Goal: Find specific page/section: Find specific page/section

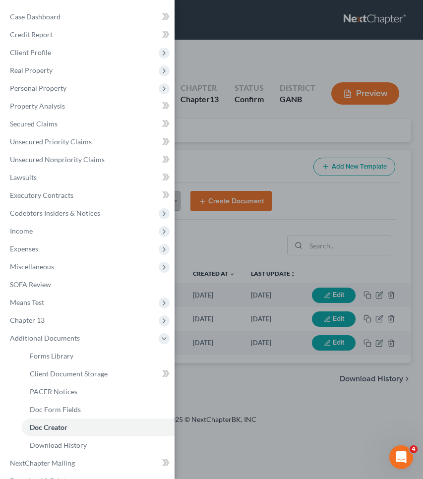
click at [238, 43] on div "Case Dashboard Payments Invoices Payments Payments Credit Report Client Profile" at bounding box center [211, 239] width 423 height 479
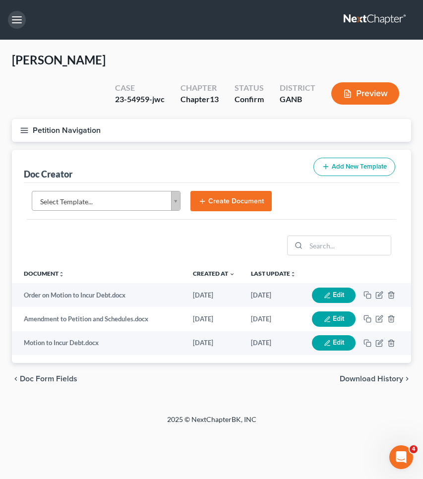
click at [20, 20] on button "button" at bounding box center [17, 20] width 18 height 18
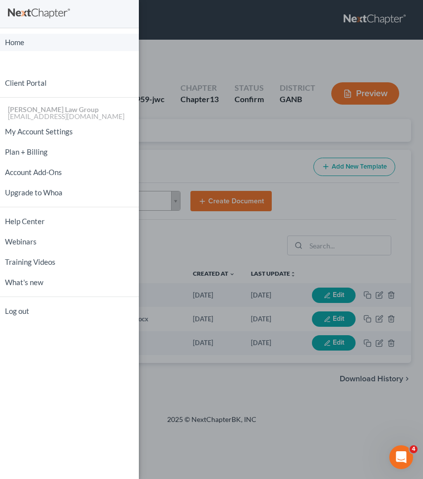
click at [26, 45] on link "Home" at bounding box center [69, 42] width 139 height 17
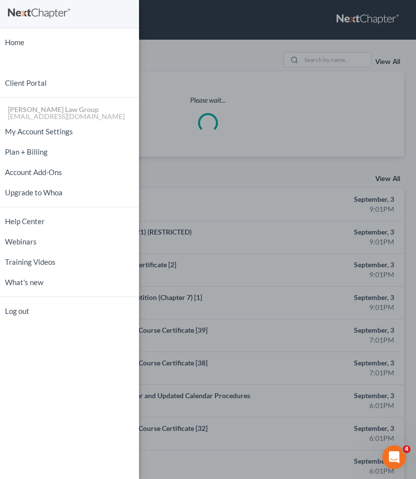
click at [347, 61] on div "Home New Case Client Portal [PERSON_NAME] Law Group [EMAIL_ADDRESS][DOMAIN_NAME…" at bounding box center [208, 239] width 416 height 479
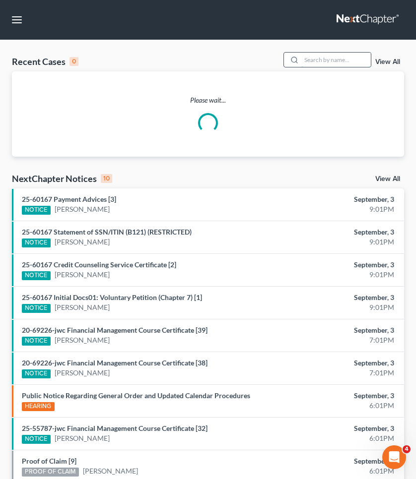
click at [331, 62] on input "search" at bounding box center [335, 60] width 69 height 14
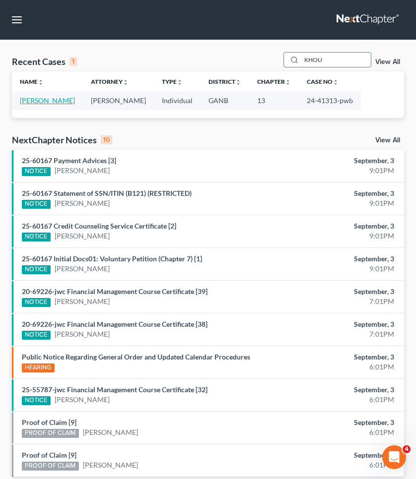
type input "KHOU"
click at [56, 102] on link "[PERSON_NAME]" at bounding box center [47, 100] width 55 height 8
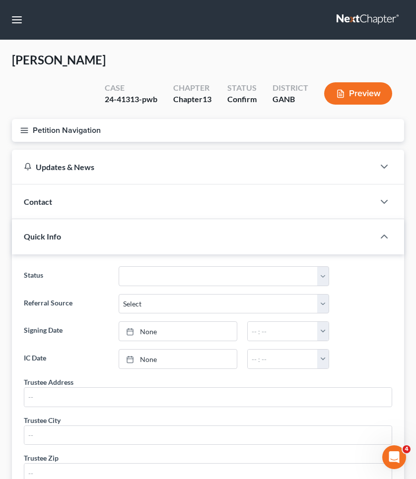
click at [43, 119] on button "Petition Navigation" at bounding box center [208, 130] width 392 height 23
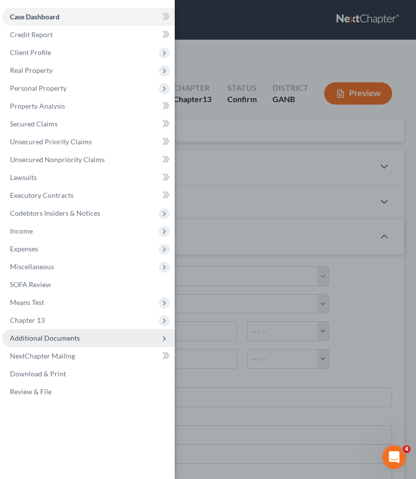
click at [44, 340] on span "Additional Documents" at bounding box center [45, 338] width 70 height 8
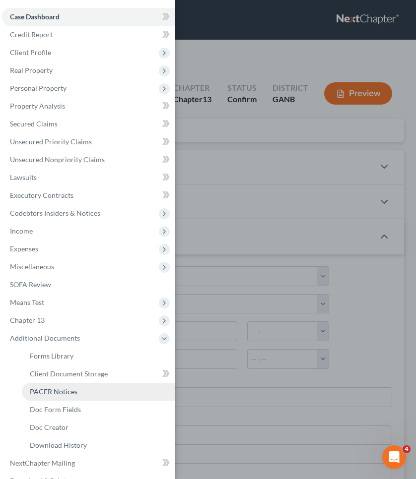
click at [49, 388] on span "PACER Notices" at bounding box center [54, 392] width 48 height 8
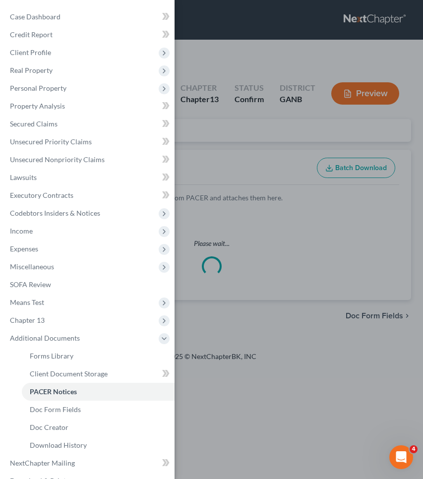
click at [229, 125] on div "Case Dashboard Payments Invoices Payments Payments Credit Report Client Profile" at bounding box center [211, 239] width 423 height 479
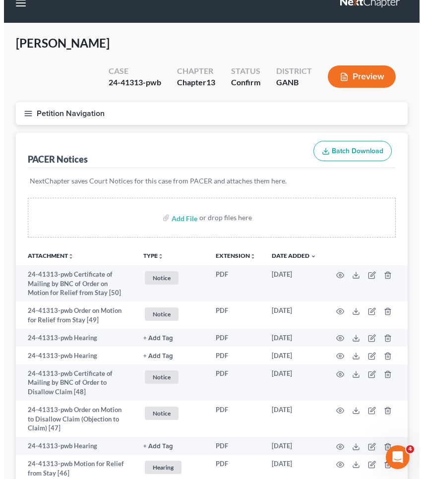
scroll to position [17, 0]
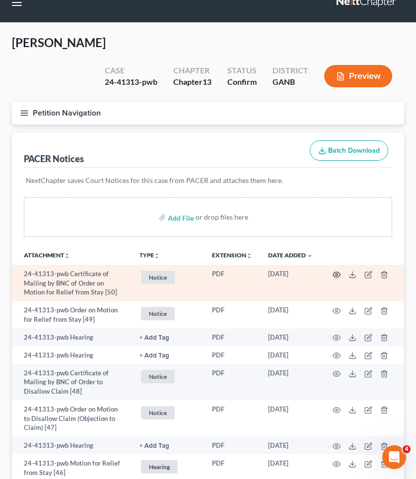
click at [333, 271] on icon "button" at bounding box center [336, 275] width 8 height 8
